Goal: Task Accomplishment & Management: Manage account settings

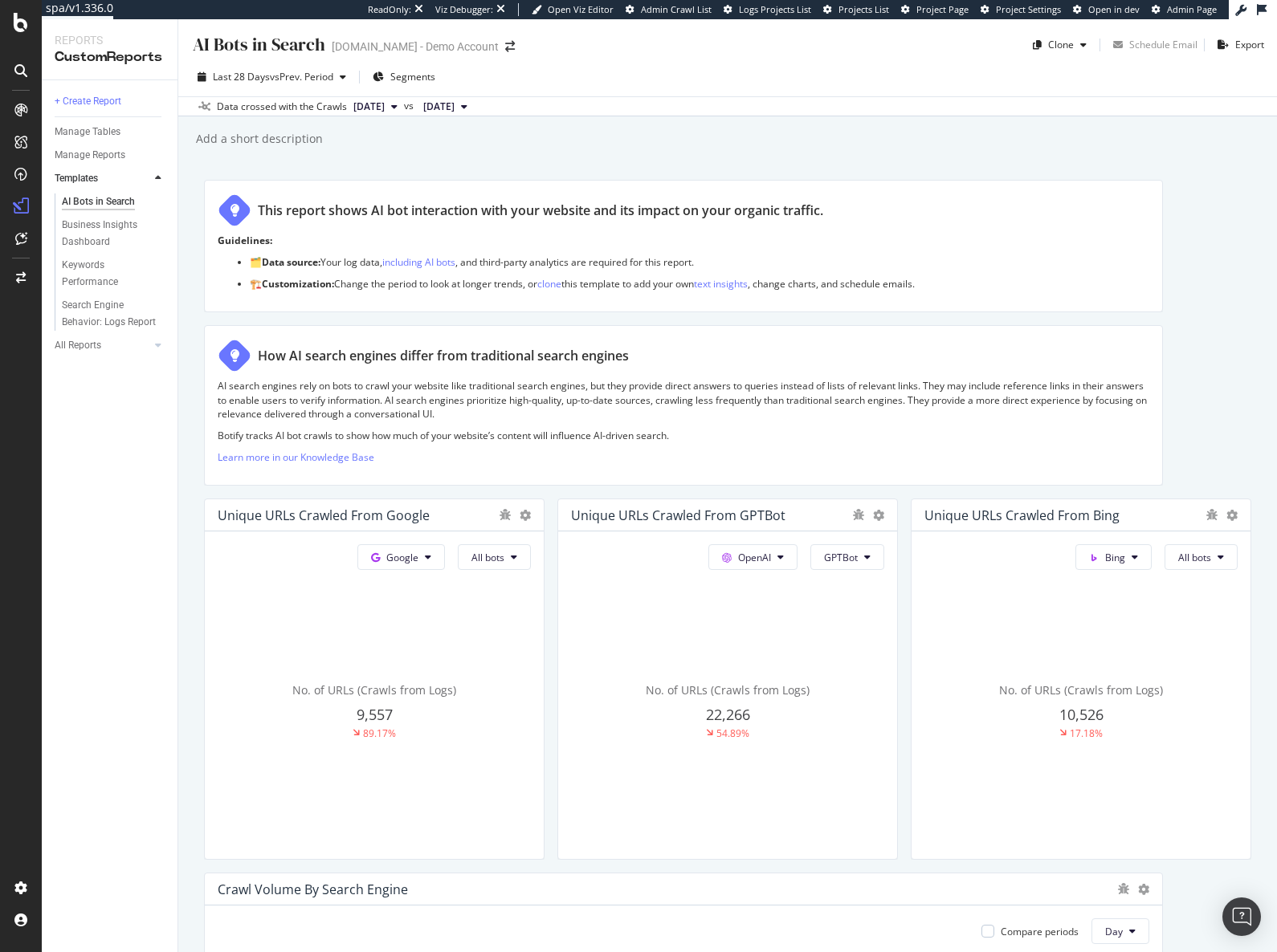
scroll to position [160, 0]
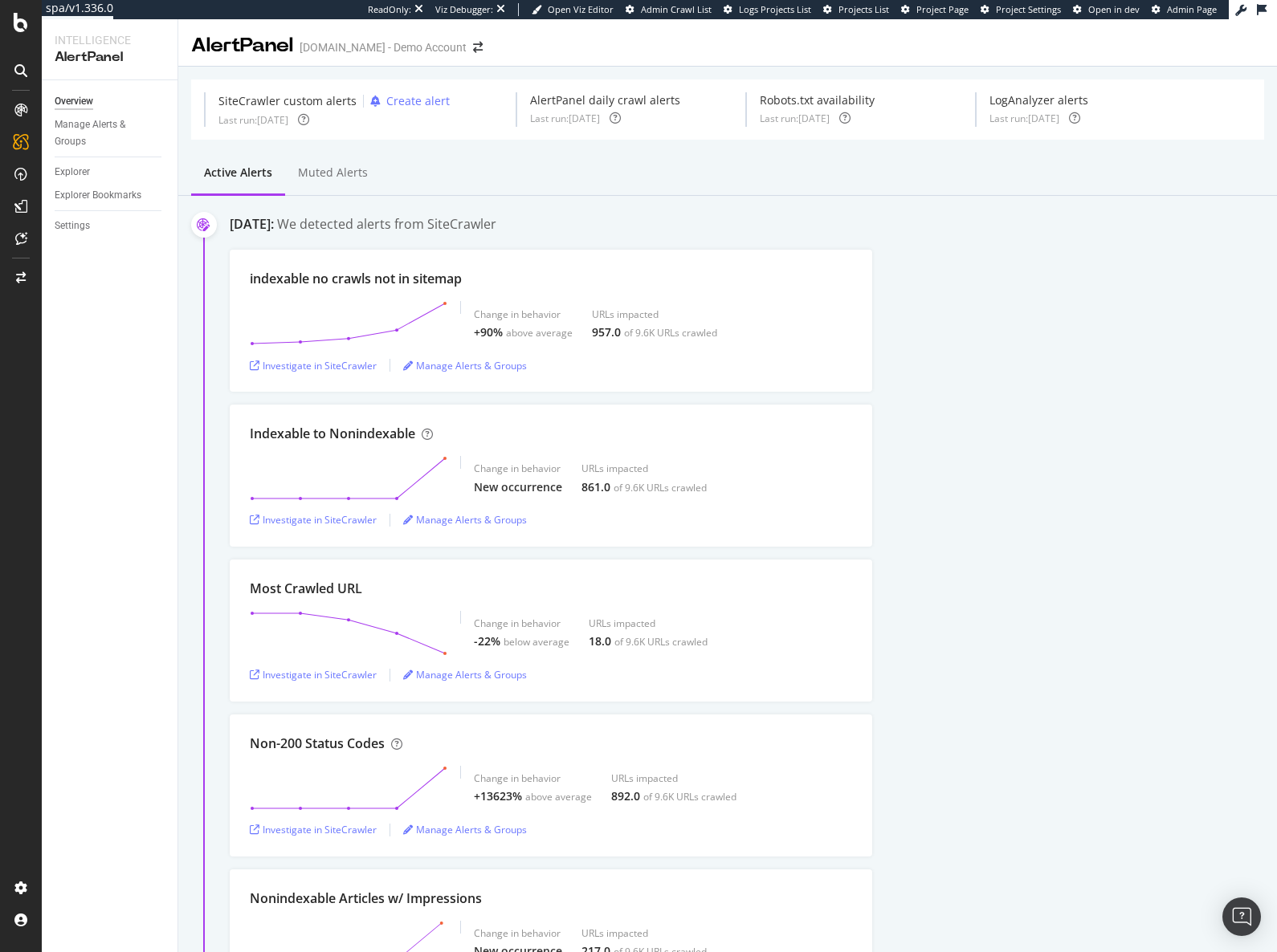
drag, startPoint x: 1039, startPoint y: 450, endPoint x: 1022, endPoint y: 115, distance: 335.4
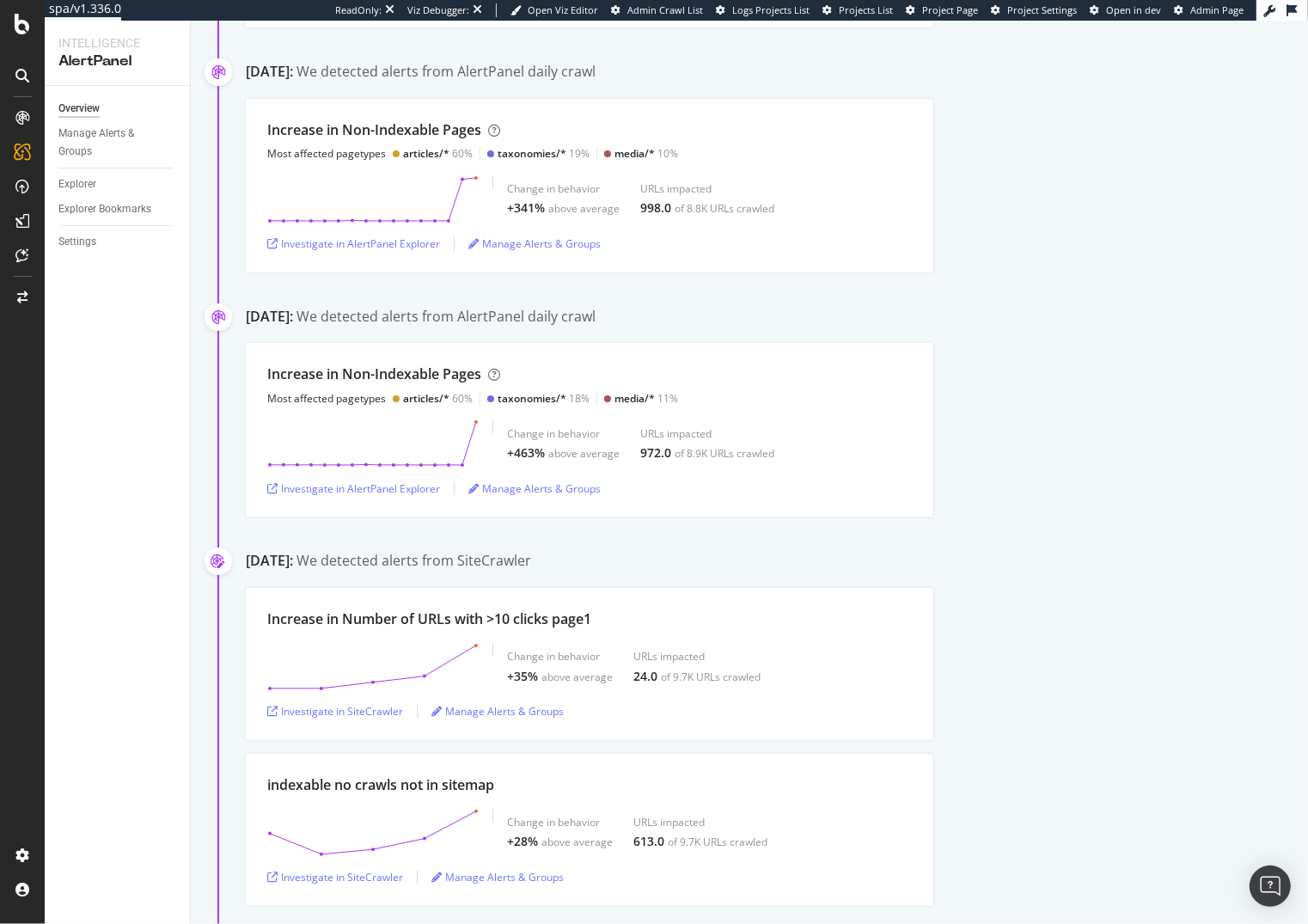
scroll to position [1814, 0]
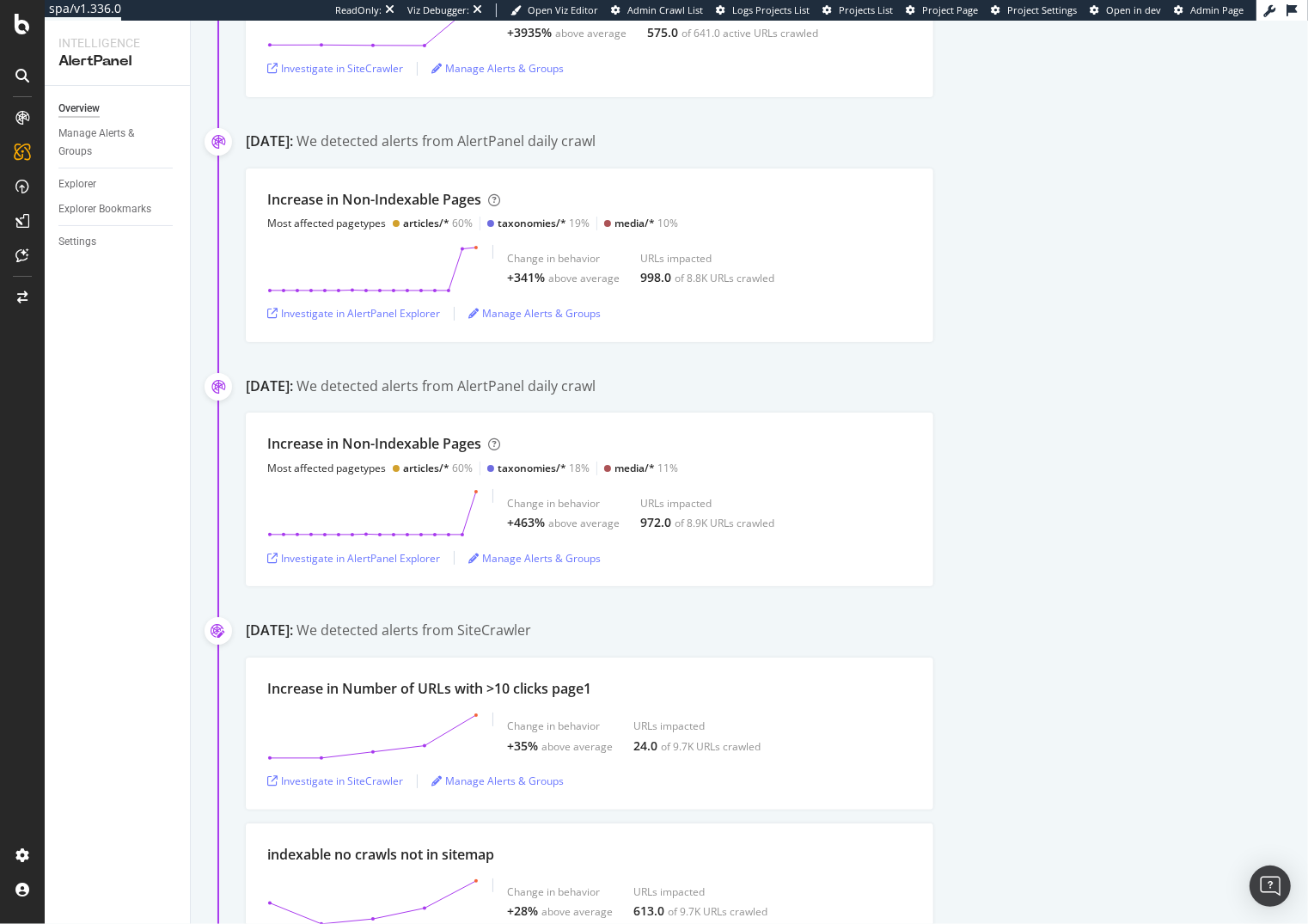
click at [1041, 275] on div "Increase in Non-Indexable Pages Most affected pagetypes articles/* 60% taxonomi…" at bounding box center [777, 255] width 1062 height 174
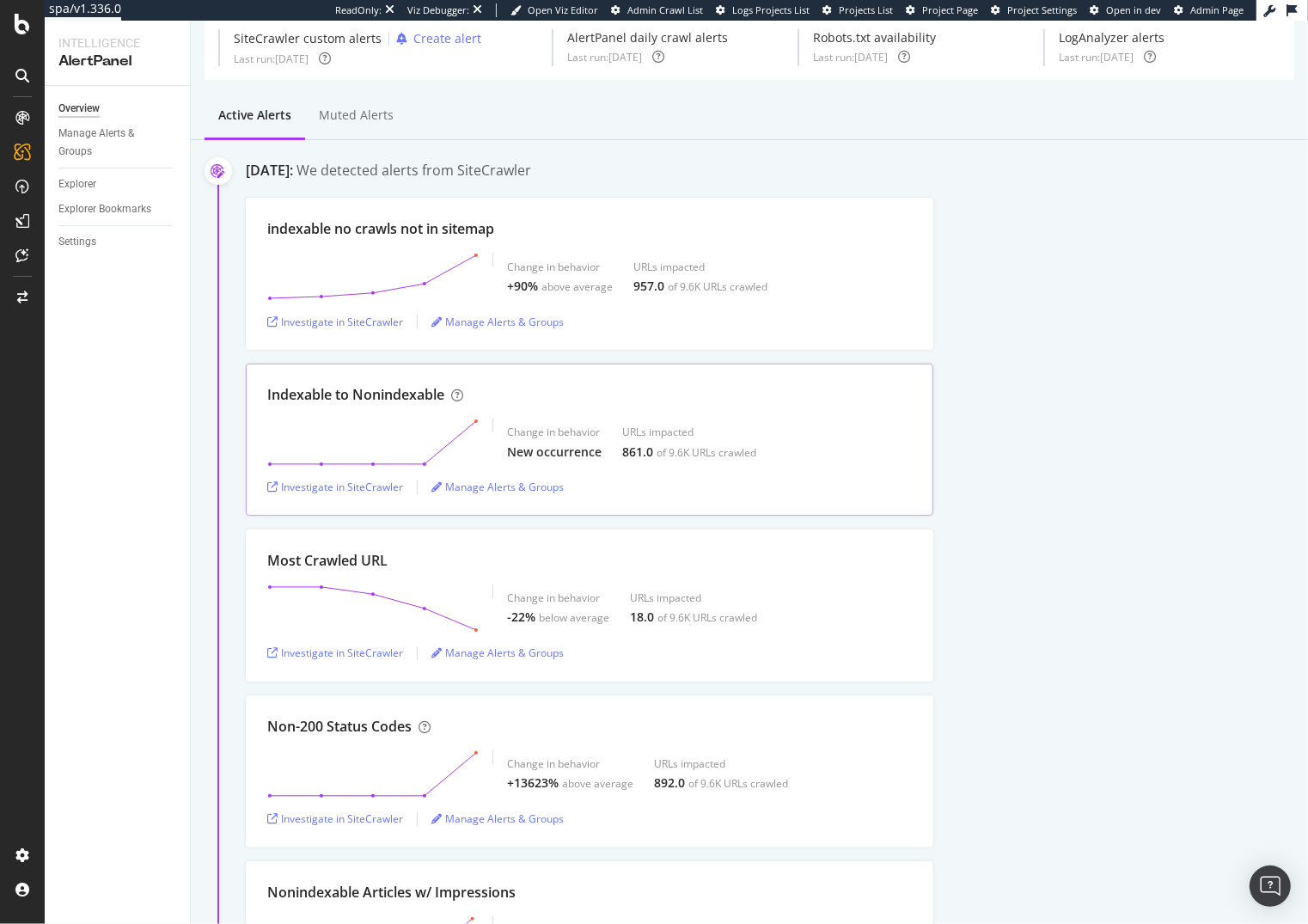
scroll to position [0, 0]
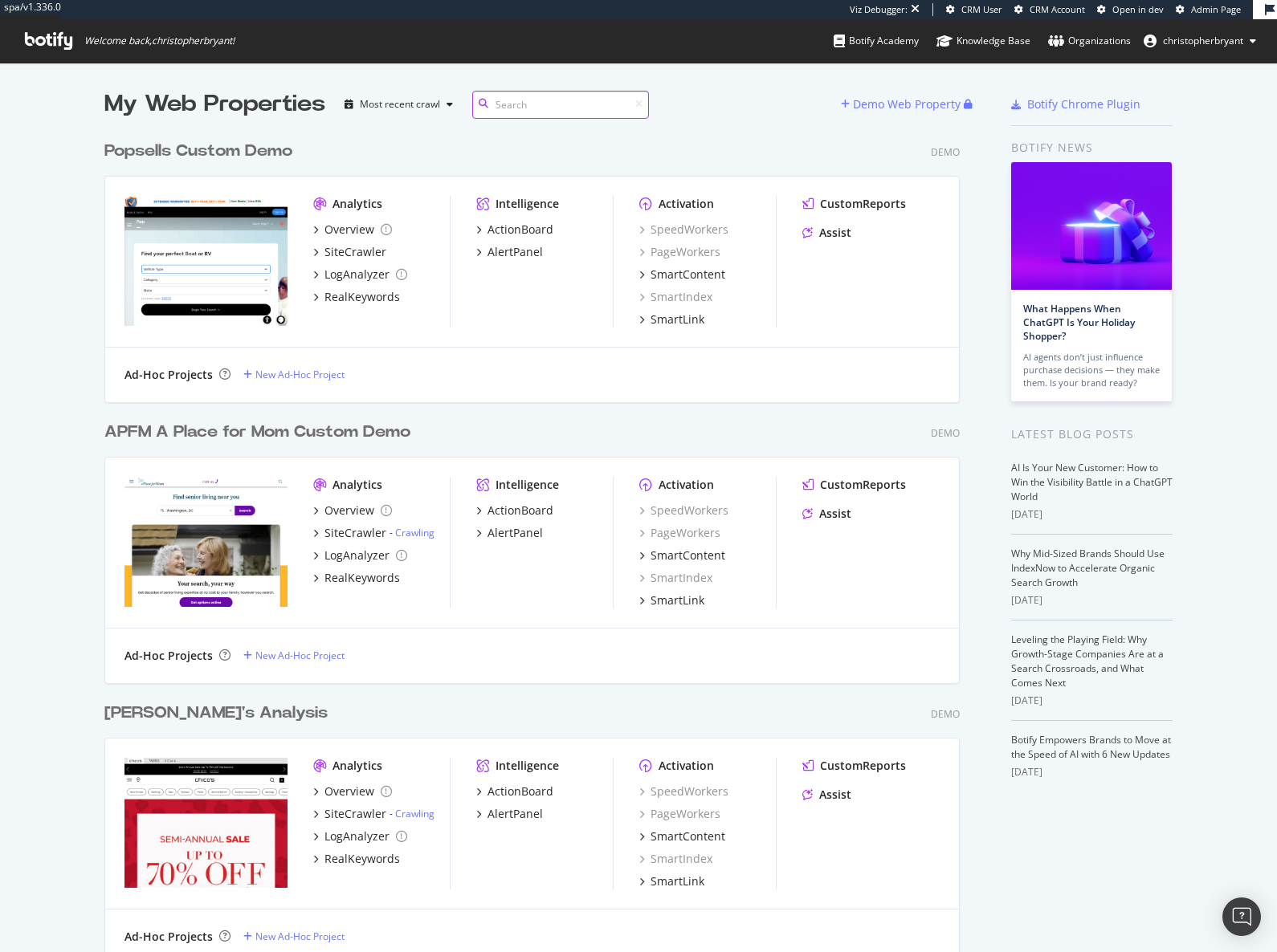
scroll to position [9243, 855]
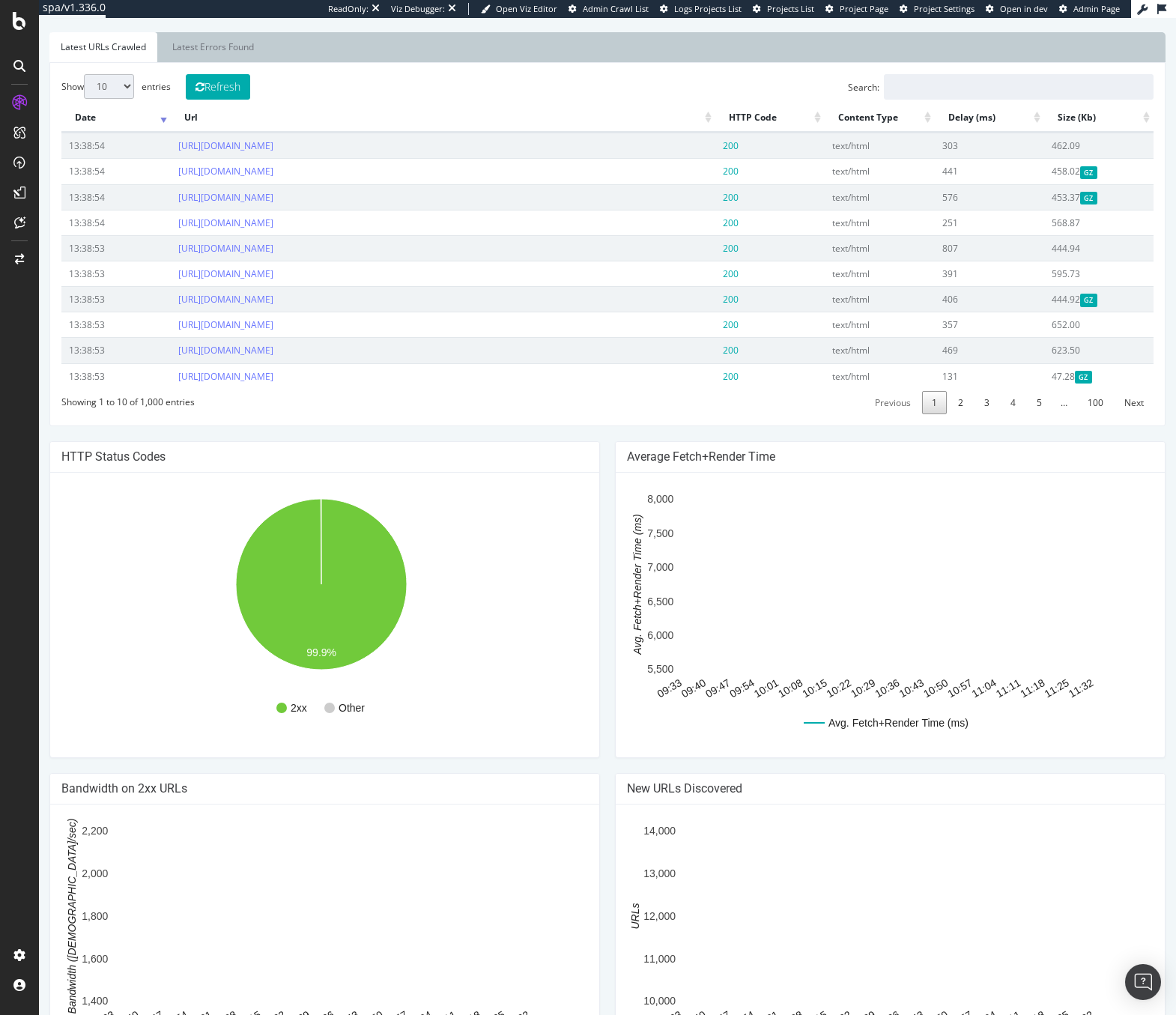
scroll to position [753, 0]
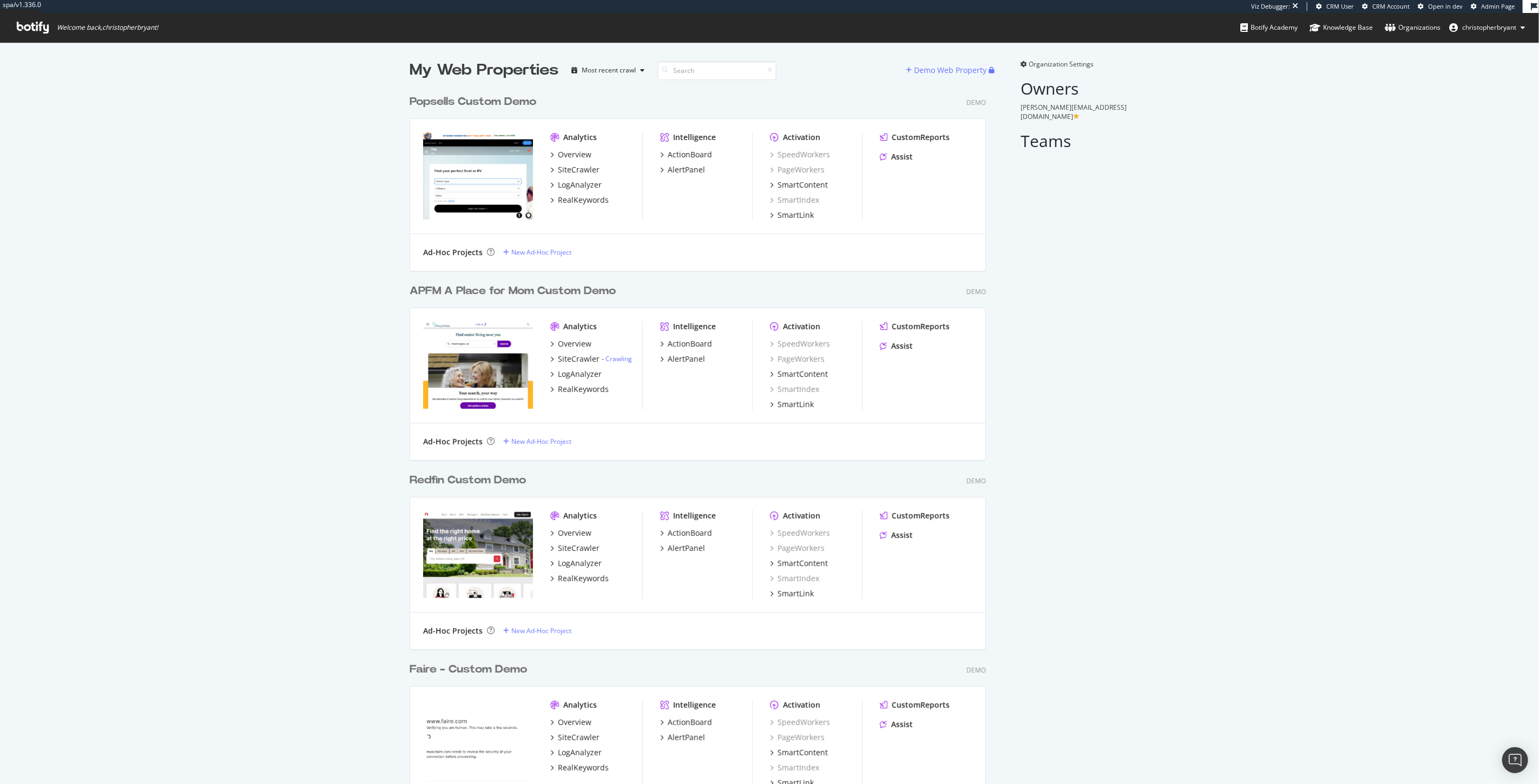
scroll to position [6075, 576]
click at [572, 170] on div "SiteCrawler" at bounding box center [579, 170] width 42 height 11
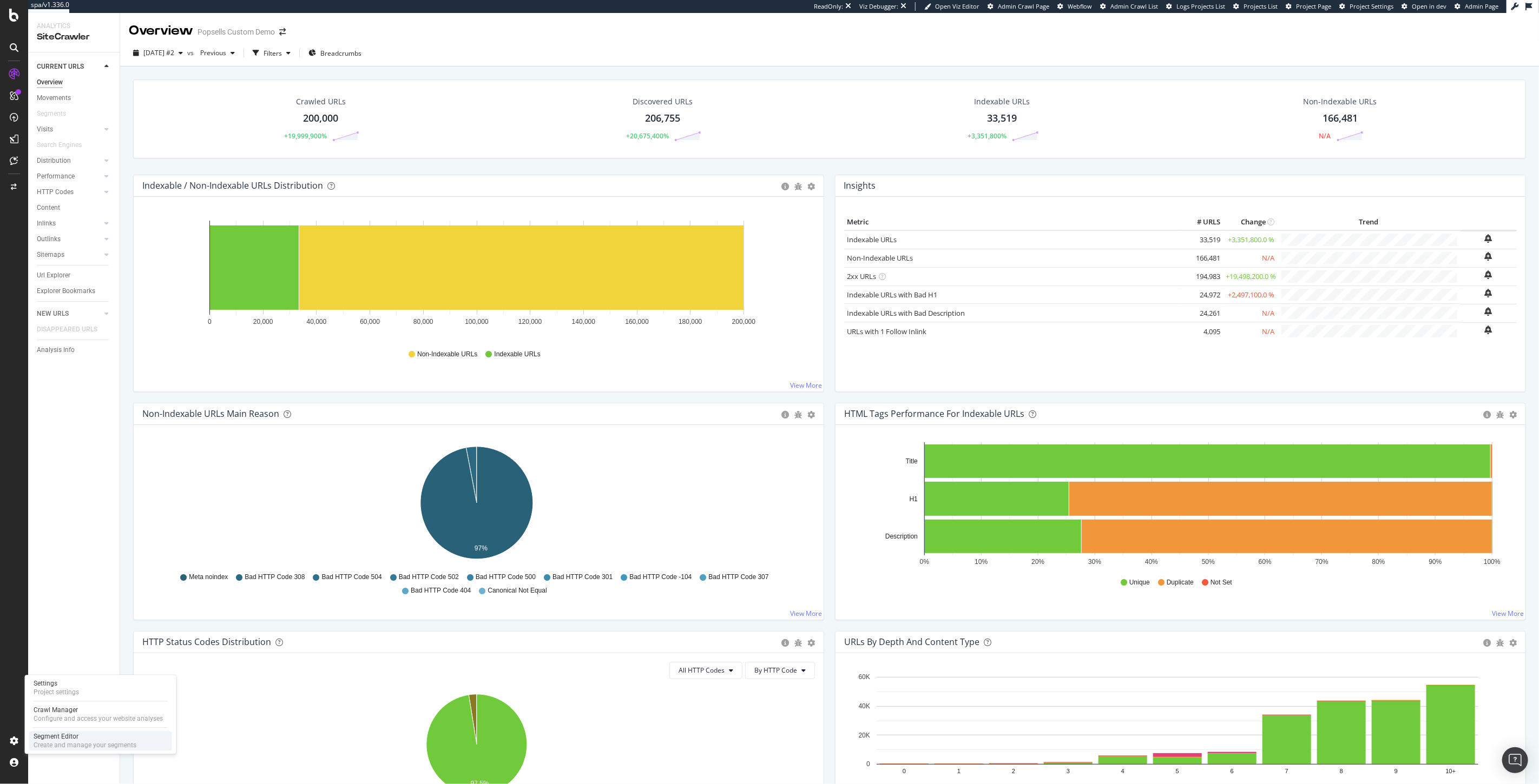
click at [54, 743] on div "Create and manage your segments" at bounding box center [85, 745] width 103 height 8
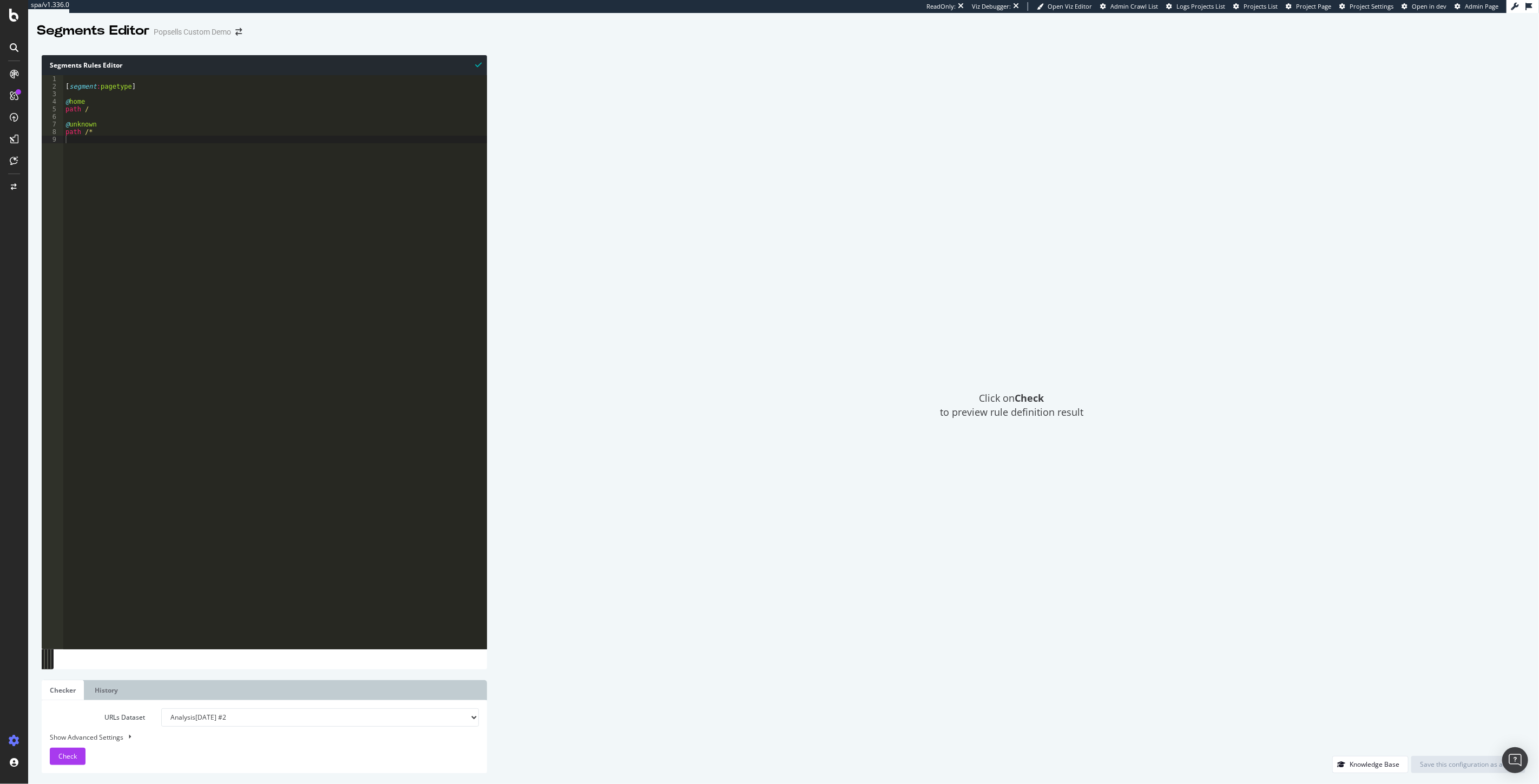
click at [158, 222] on div "[ segment : pagetype ] @ home path / @ unknown path /*" at bounding box center [275, 370] width 424 height 589
drag, startPoint x: 111, startPoint y: 119, endPoint x: 91, endPoint y: 121, distance: 20.1
click at [91, 121] on div "[ segment : pagetype ] @ home path / @ unknown path /*" at bounding box center [275, 370] width 424 height 589
drag, startPoint x: 103, startPoint y: 127, endPoint x: 68, endPoint y: 120, distance: 35.7
click at [66, 121] on div "[ segment : pagetype ] @ home path / @ unknown path /*" at bounding box center [275, 370] width 424 height 589
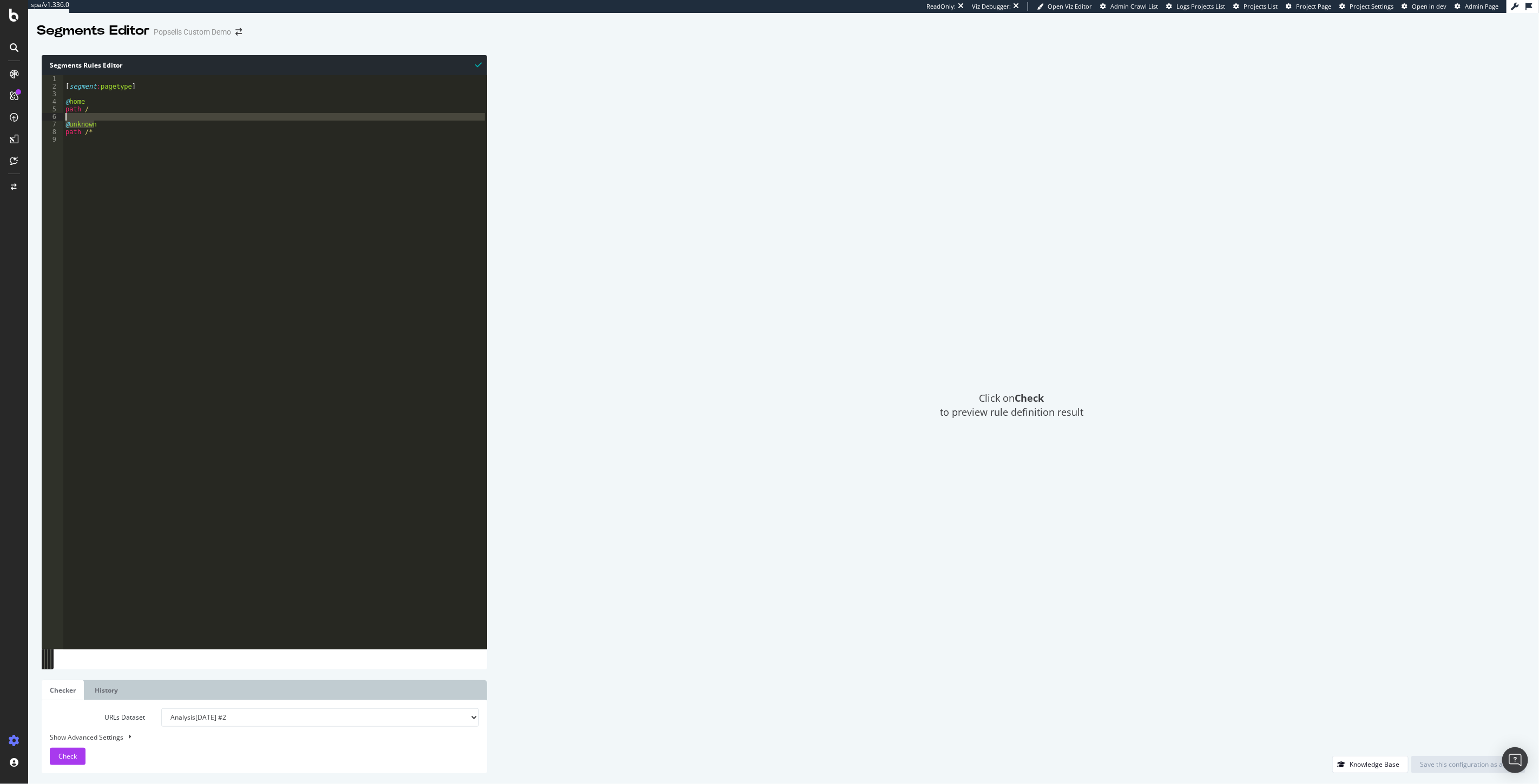
click at [68, 120] on div "[ segment : pagetype ] @ home path / @ unknown path /*" at bounding box center [275, 362] width 424 height 574
drag, startPoint x: 68, startPoint y: 124, endPoint x: 112, endPoint y: 127, distance: 44.1
click at [112, 127] on div "[ segment : pagetype ] @ home path / @ unknown path /*" at bounding box center [275, 370] width 424 height 589
type textarea "@"
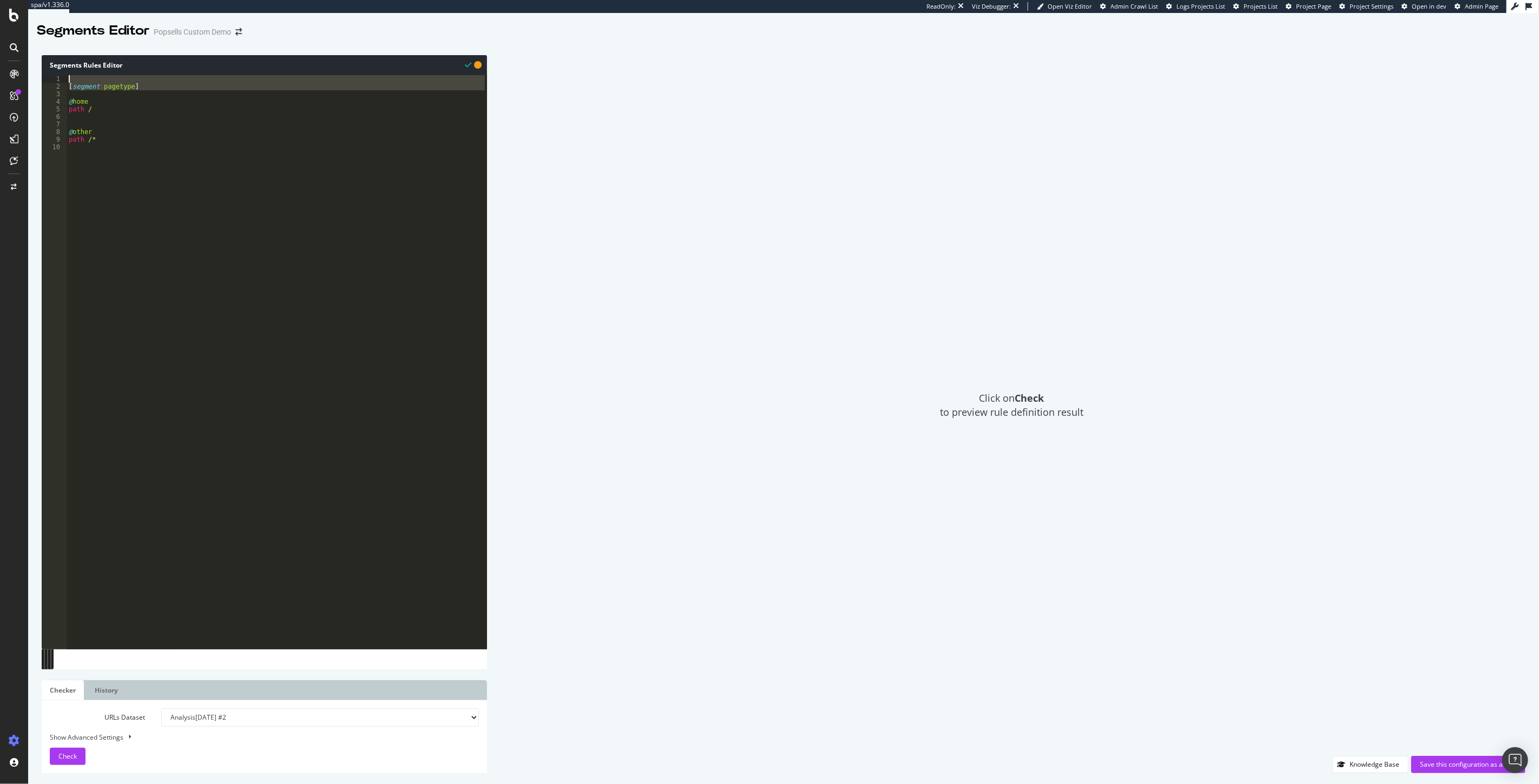
drag, startPoint x: 148, startPoint y: 95, endPoint x: 54, endPoint y: 76, distance: 95.9
click at [54, 76] on div "@other 1 2 3 4 5 6 7 8 9 10 [ segment : pagetype ] @ home path / @ other path /…" at bounding box center [264, 362] width 445 height 574
type textarea "[segment:pagetype]"
click at [141, 161] on div "[ segment : pagetype ] @ home path / @ other path /*" at bounding box center [277, 370] width 421 height 589
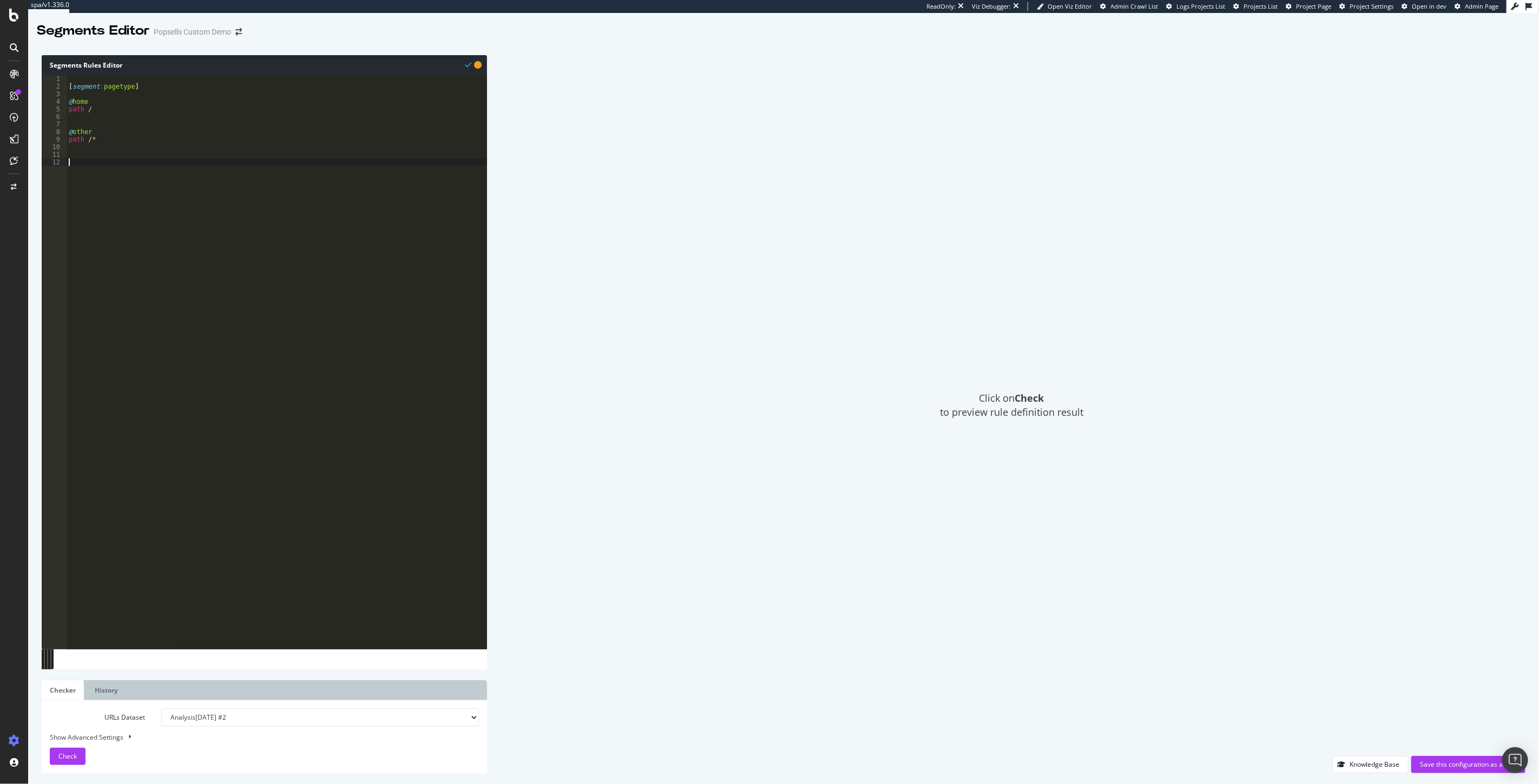
paste textarea "[segment:pagetype]"
type textarea "[segment:params]"
type textarea "@Yes"
type textarea "path-queryx \?"
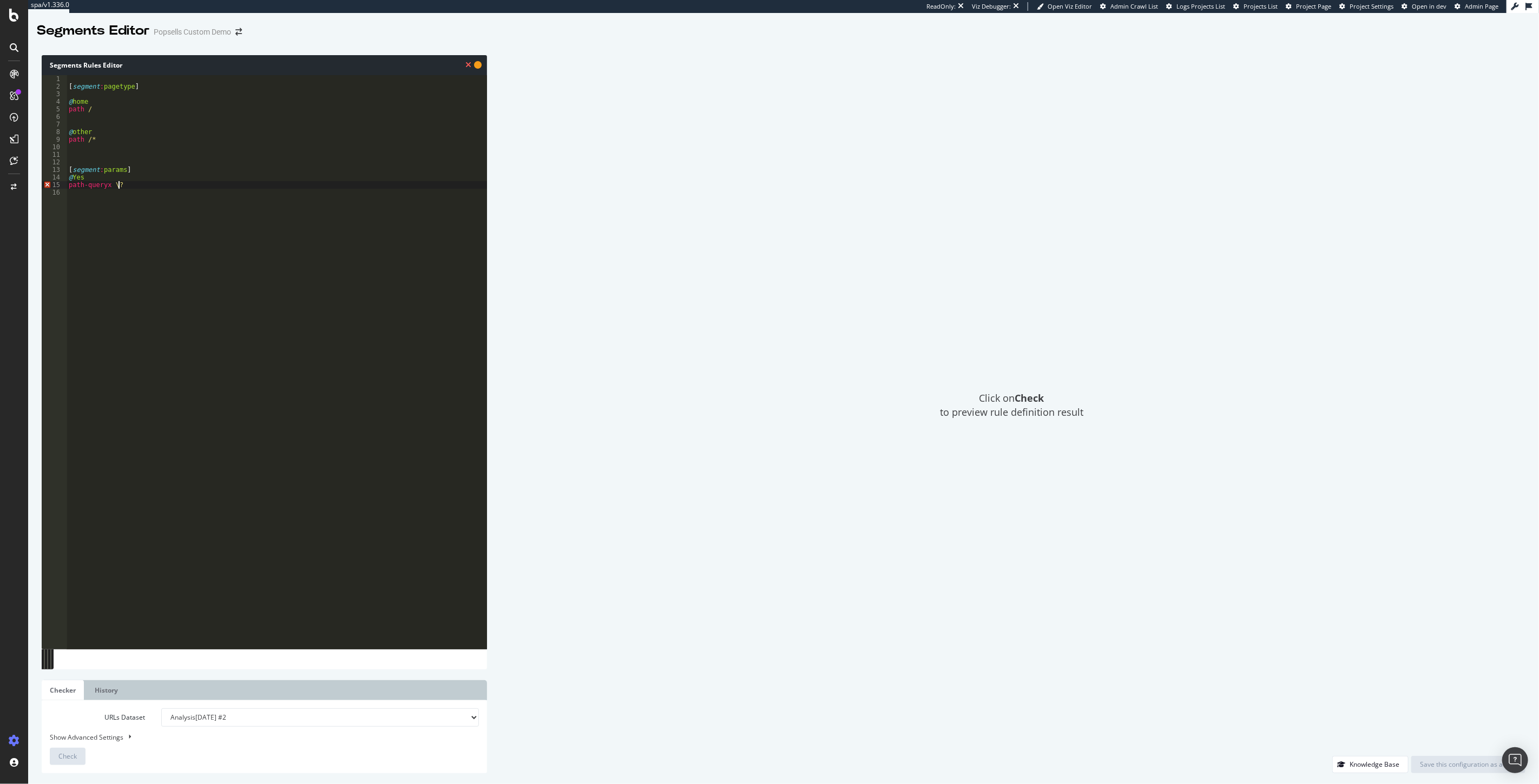
scroll to position [0, 0]
click at [103, 182] on div "[ segment : pagetype ] @ home path / @ other path /* [ segment : params ] @ Yes…" at bounding box center [277, 370] width 421 height 589
type textarea "path-query rx \?"
click at [72, 745] on div "URLs Dataset Analysis [DATE] #2 Analysis [DATE] Or paste a list of URLs Show Ad…" at bounding box center [264, 737] width 429 height 57
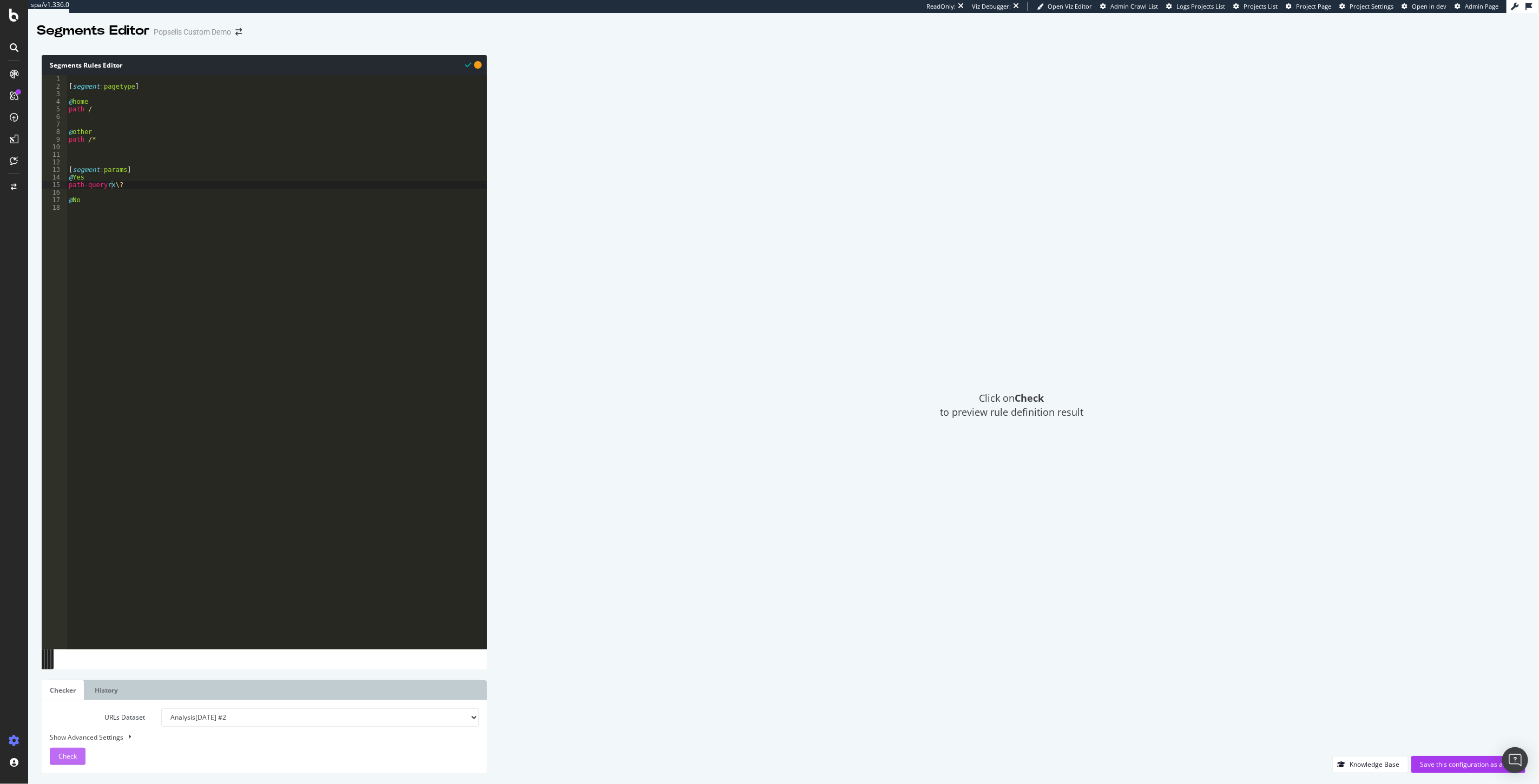
click at [69, 755] on span "Check" at bounding box center [68, 756] width 19 height 9
